Goal: Task Accomplishment & Management: Complete application form

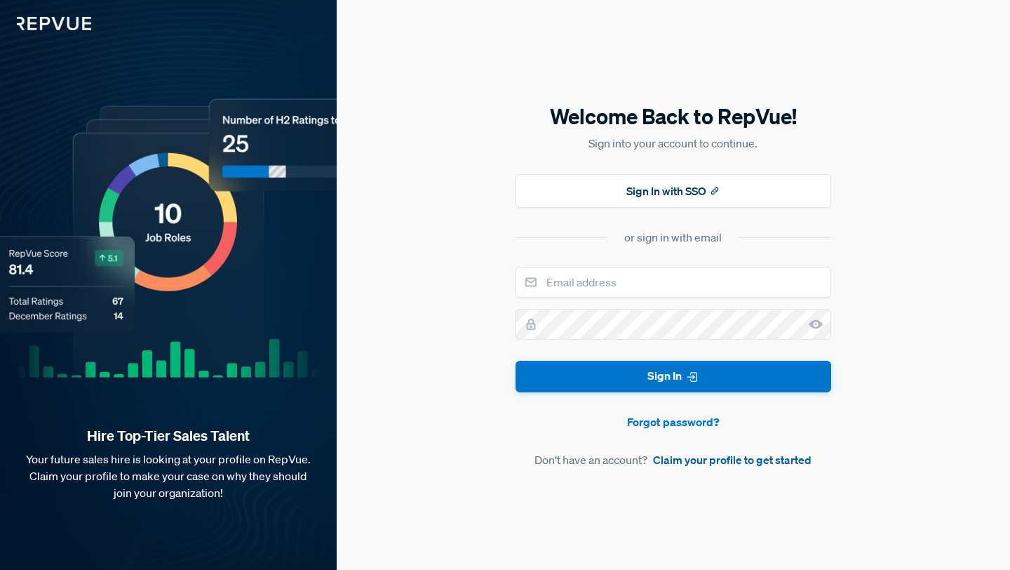
click at [706, 460] on link "Claim your profile to get started" at bounding box center [732, 459] width 159 height 17
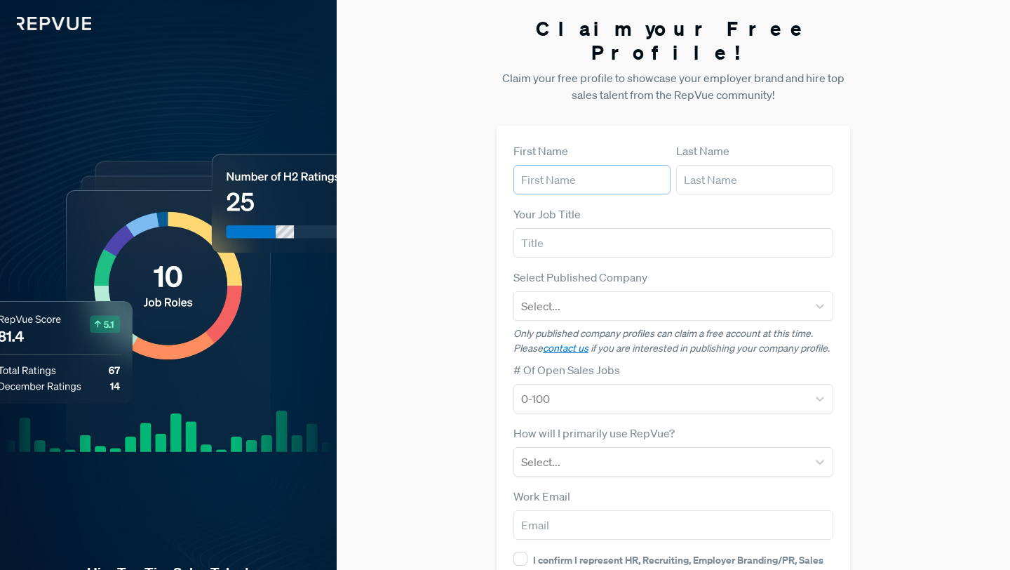
click at [534, 165] on input "text" at bounding box center [592, 179] width 157 height 29
type input "[PERSON_NAME]"
click at [702, 165] on input "text" at bounding box center [754, 179] width 157 height 29
type input "Siau"
click at [619, 228] on input "text" at bounding box center [674, 242] width 320 height 29
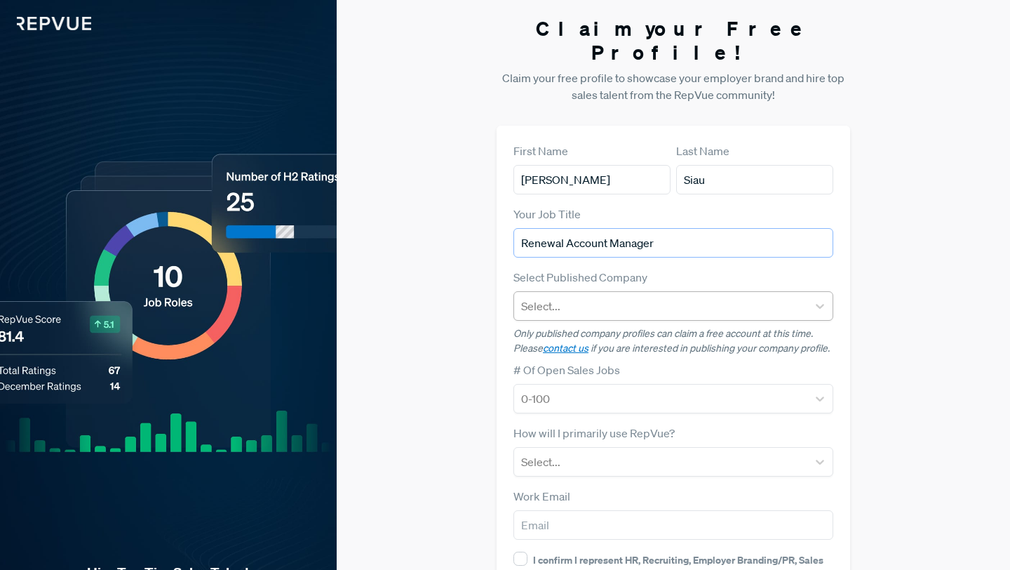
type input "Renewal Account Manager"
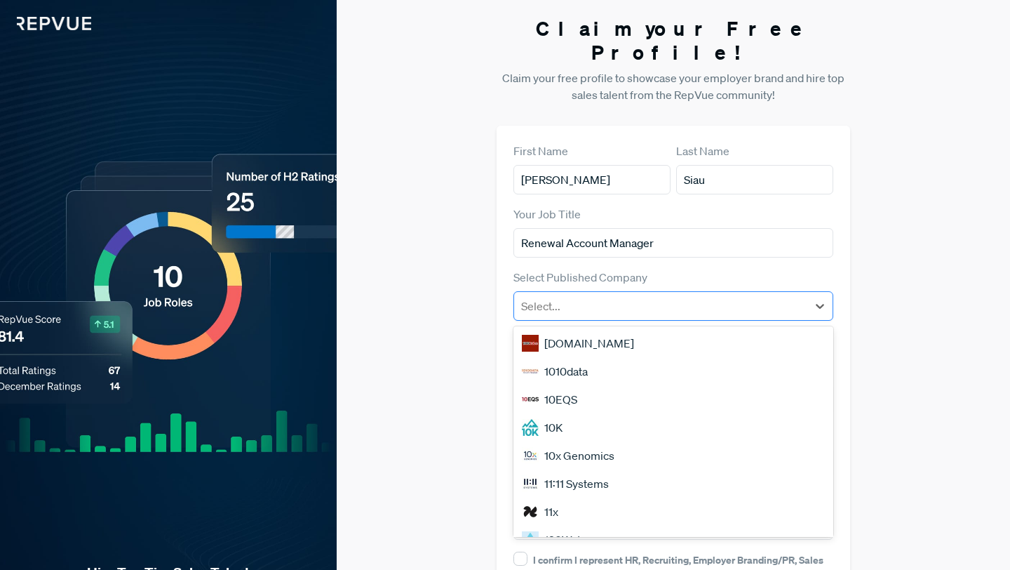
click at [605, 296] on div at bounding box center [660, 306] width 279 height 20
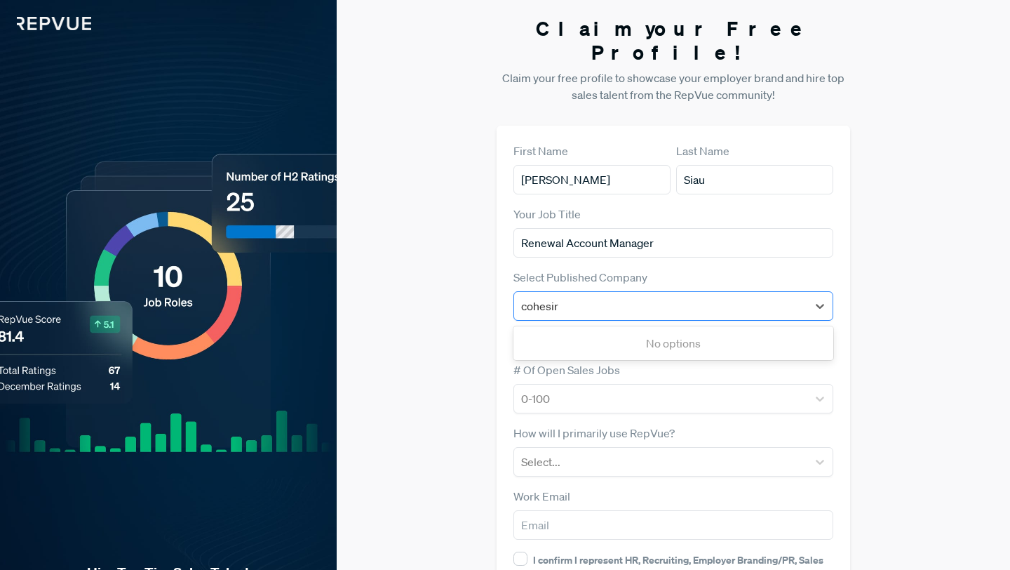
type input "cohesi"
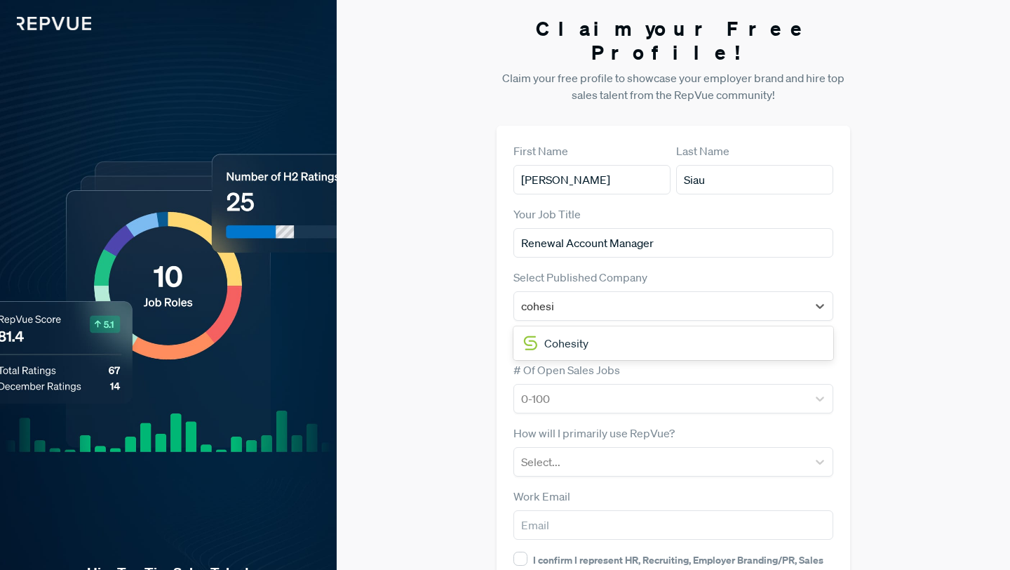
click at [614, 329] on div "Cohesity" at bounding box center [674, 343] width 320 height 28
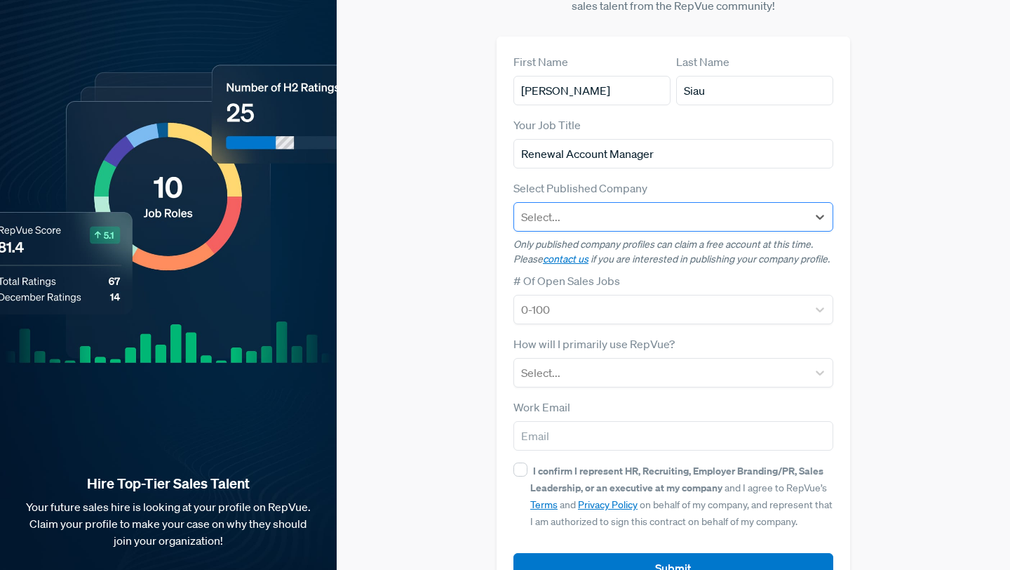
scroll to position [112, 0]
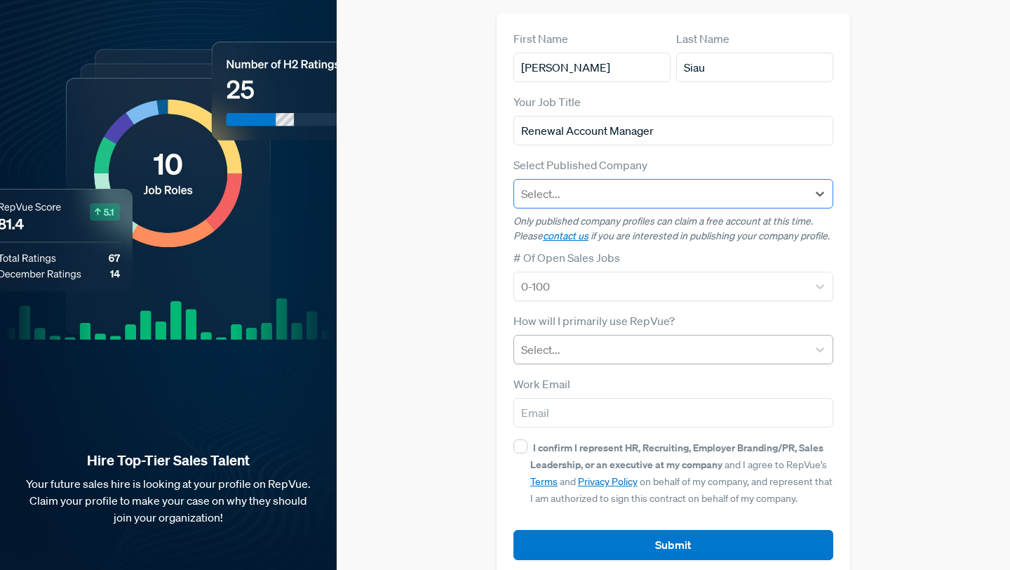
click at [622, 340] on div at bounding box center [660, 350] width 279 height 20
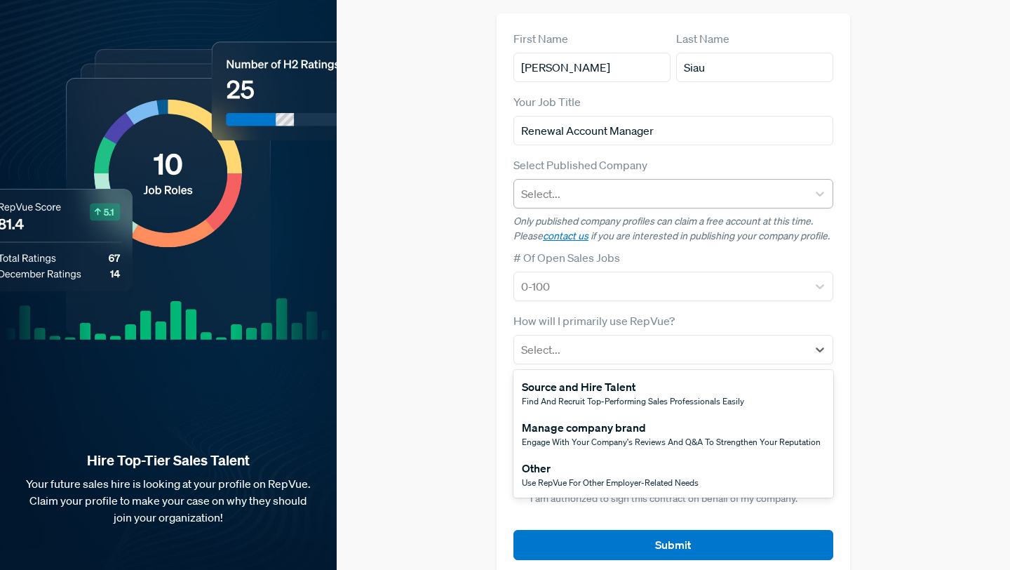
click at [480, 407] on div "Claim your Free Profile! Claim your free profile to showcase your employer bran…" at bounding box center [674, 241] width 674 height 706
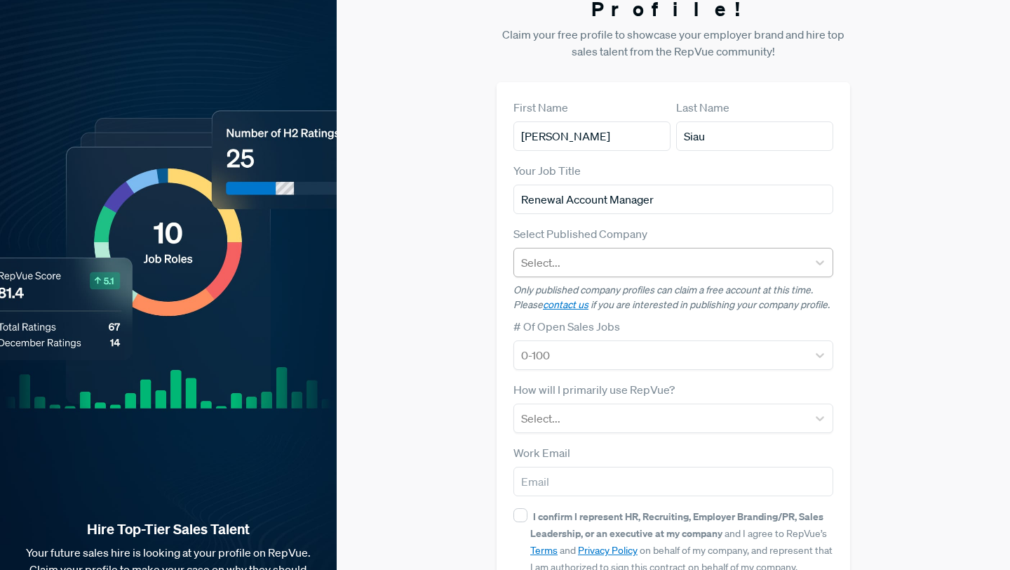
scroll to position [0, 0]
